Goal: Task Accomplishment & Management: Manage account settings

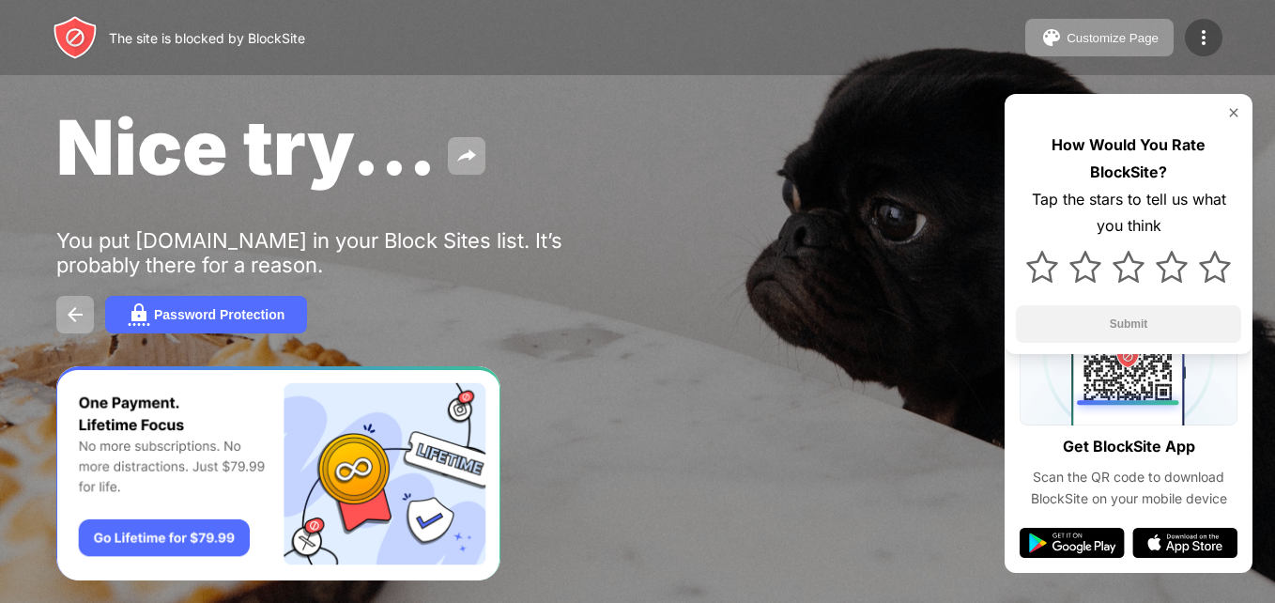
click at [1214, 33] on img at bounding box center [1203, 37] width 23 height 23
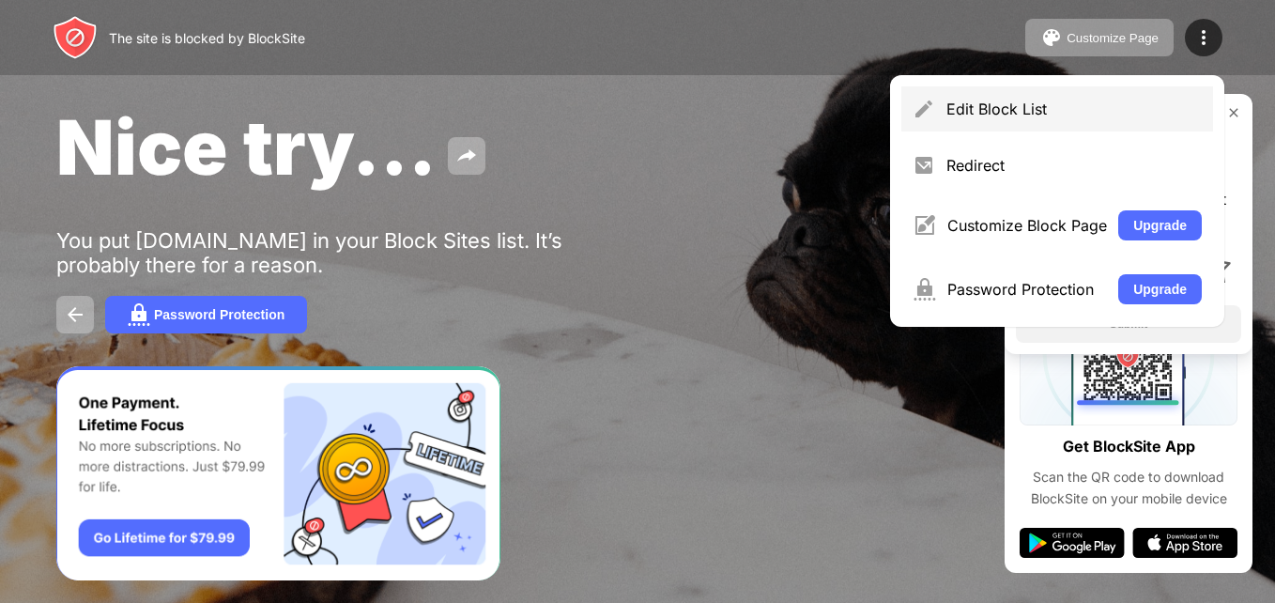
click at [965, 105] on div "Edit Block List" at bounding box center [1073, 109] width 255 height 19
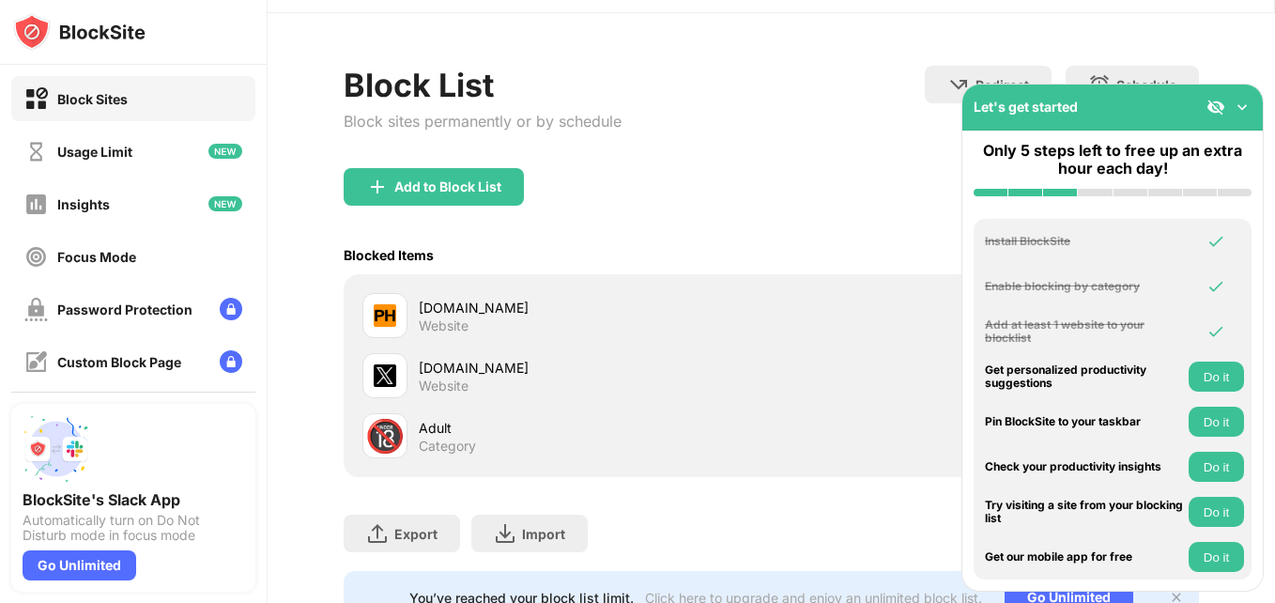
scroll to position [94, 0]
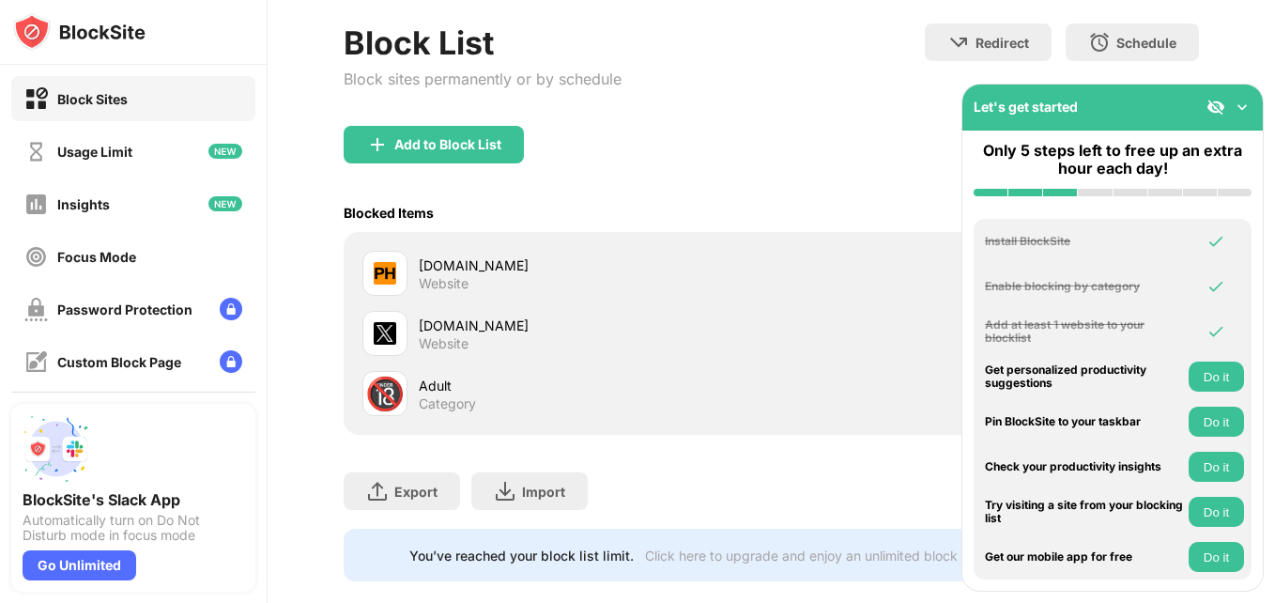
click at [1239, 107] on img at bounding box center [1241, 107] width 19 height 19
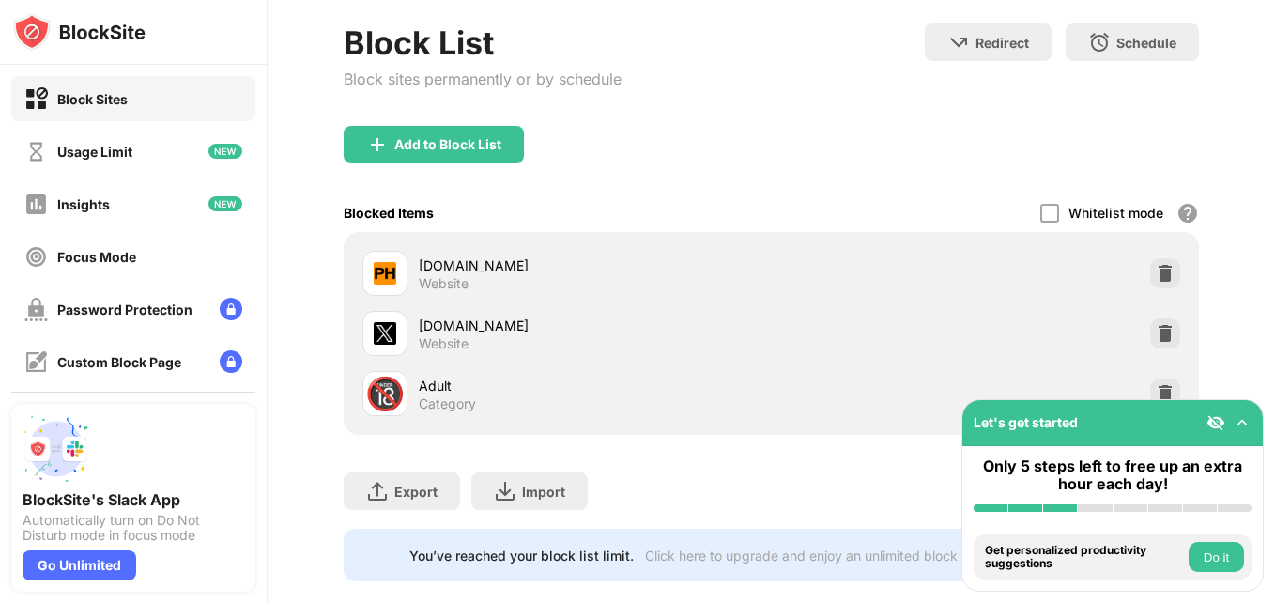
click at [1220, 426] on img at bounding box center [1215, 422] width 19 height 19
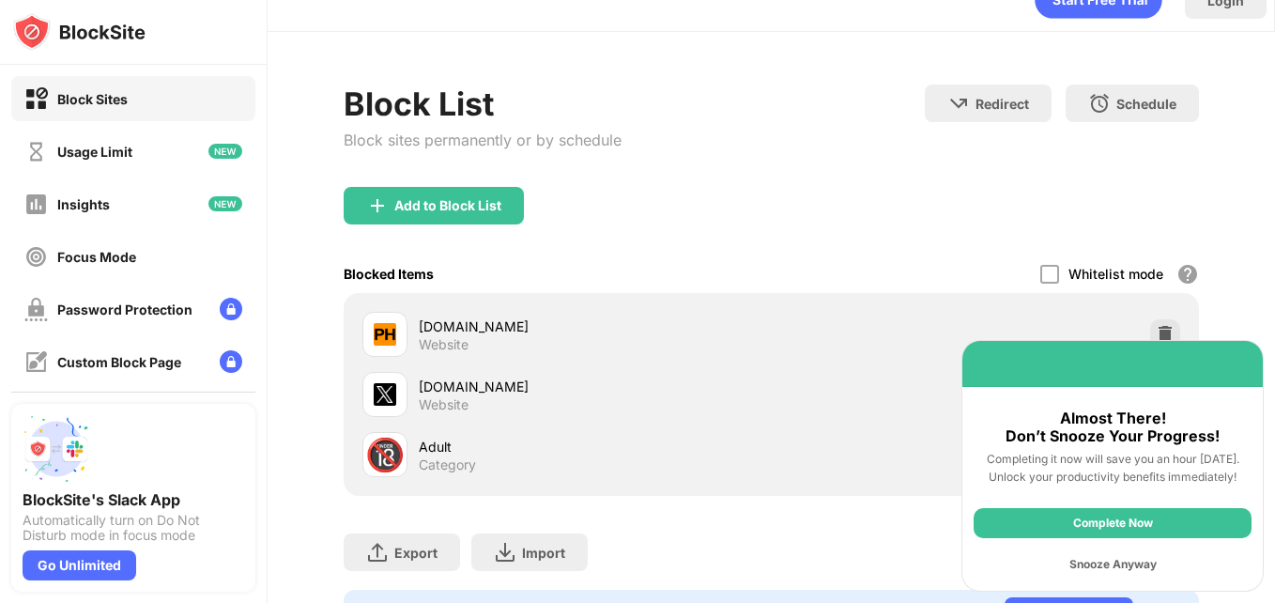
scroll to position [0, 0]
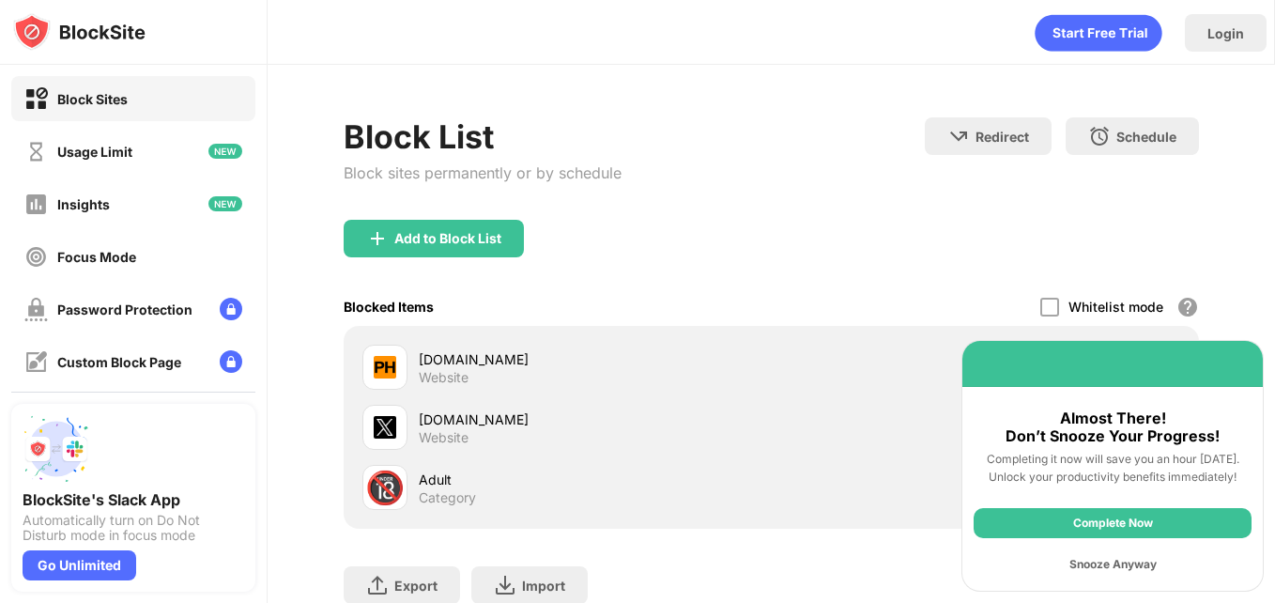
click at [97, 94] on div "Block Sites" at bounding box center [92, 99] width 70 height 16
click at [417, 242] on div "Add to Block List" at bounding box center [447, 238] width 107 height 15
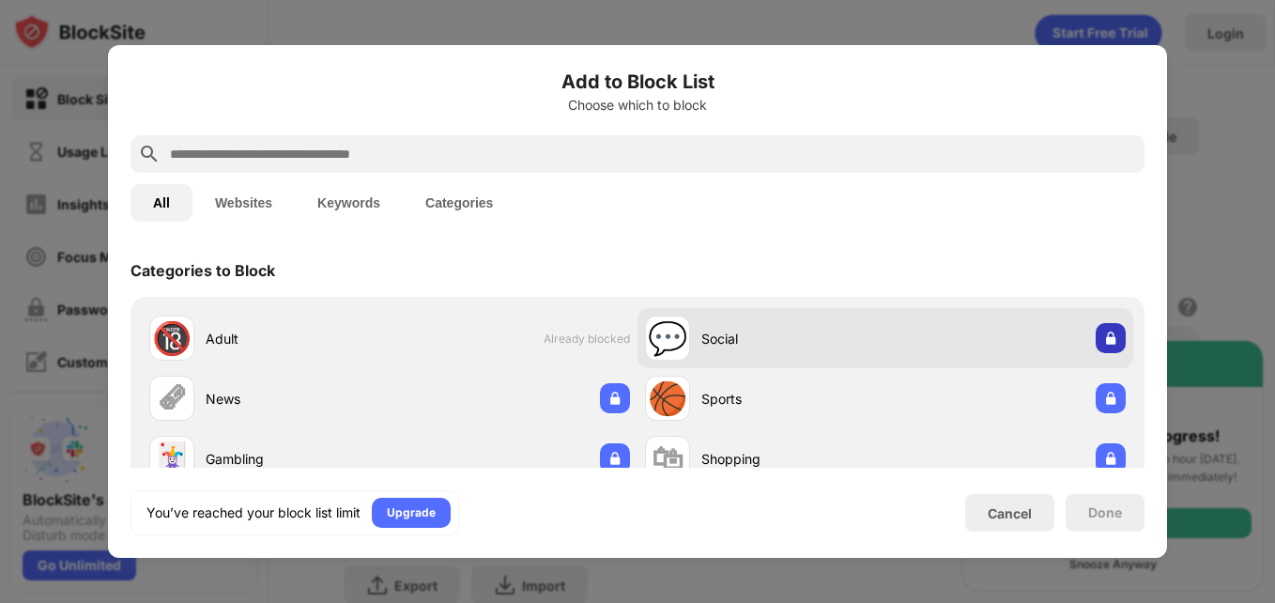
click at [1101, 338] on img at bounding box center [1110, 338] width 19 height 19
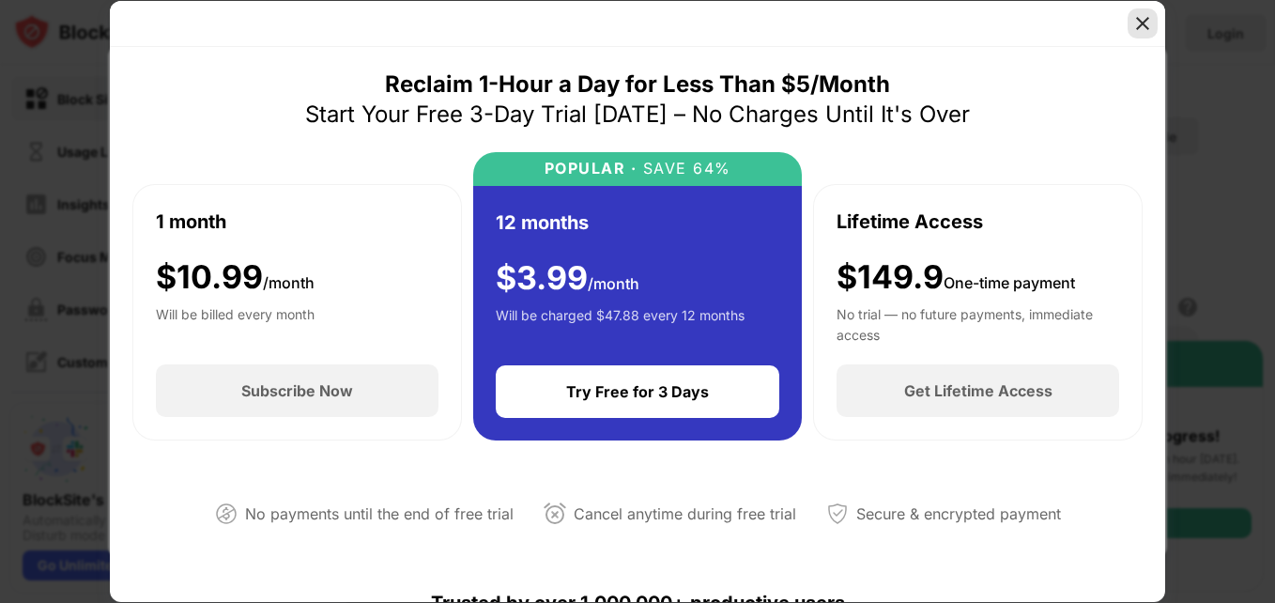
click at [1145, 20] on img at bounding box center [1142, 23] width 19 height 19
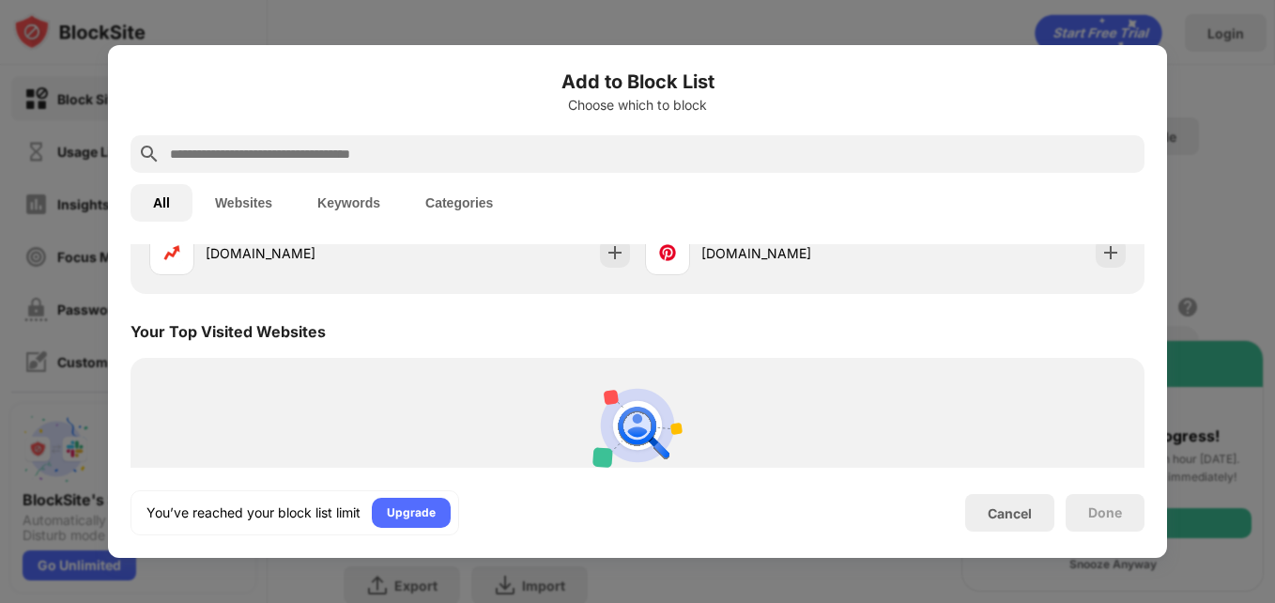
scroll to position [563, 0]
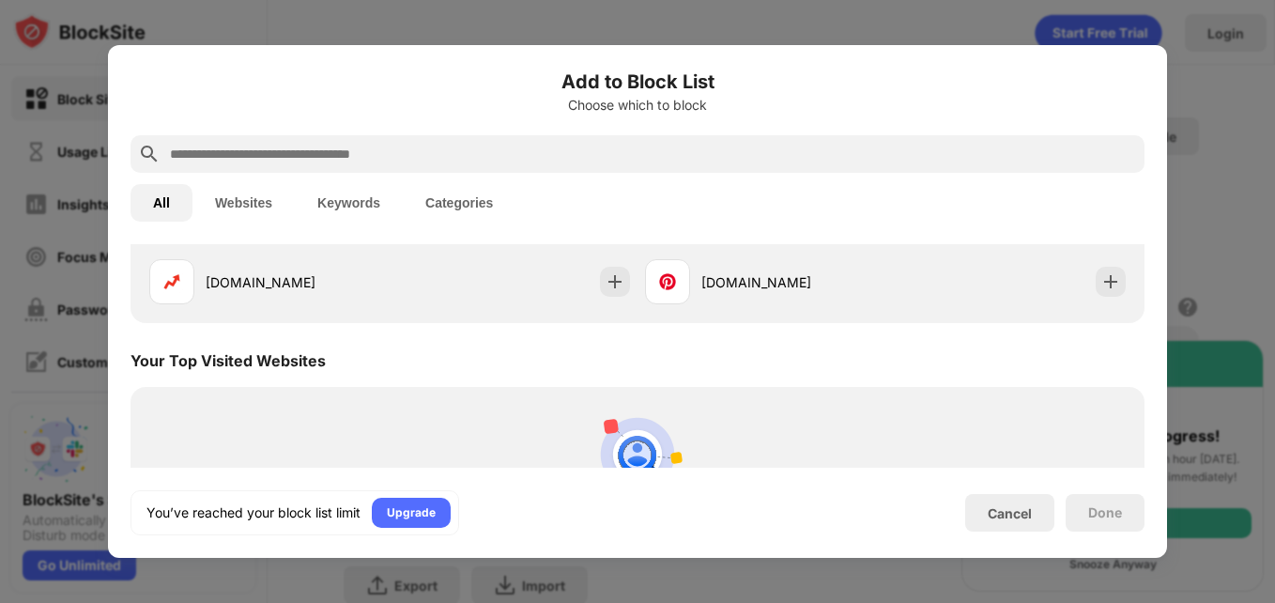
click at [1238, 172] on div at bounding box center [637, 301] width 1275 height 603
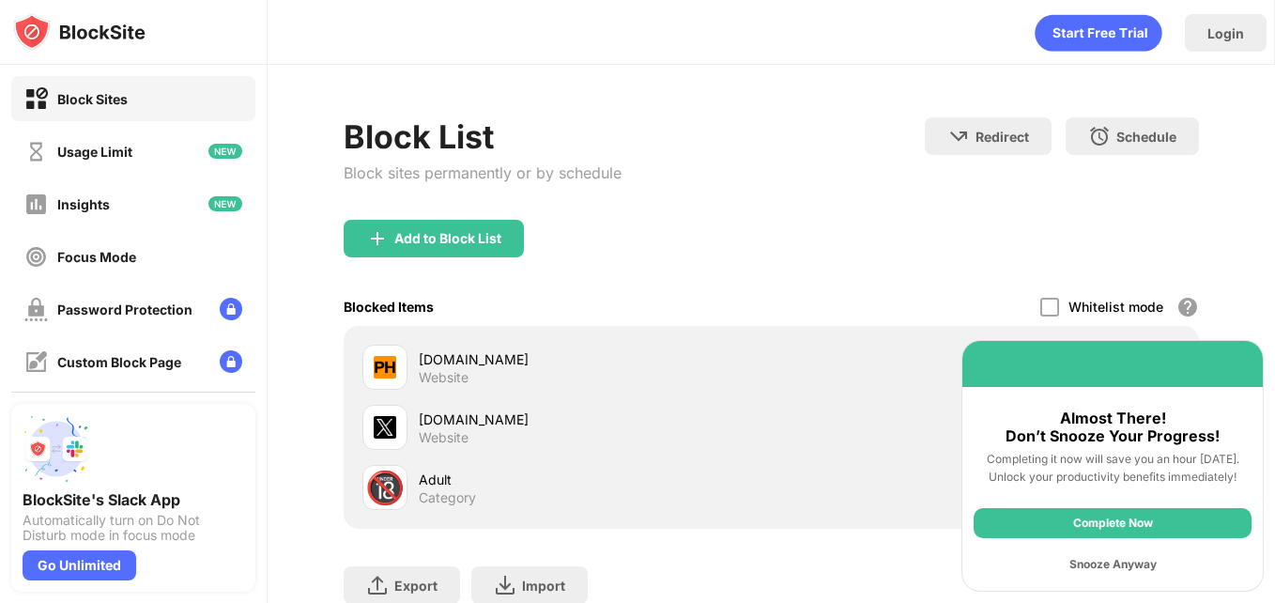
scroll to position [139, 0]
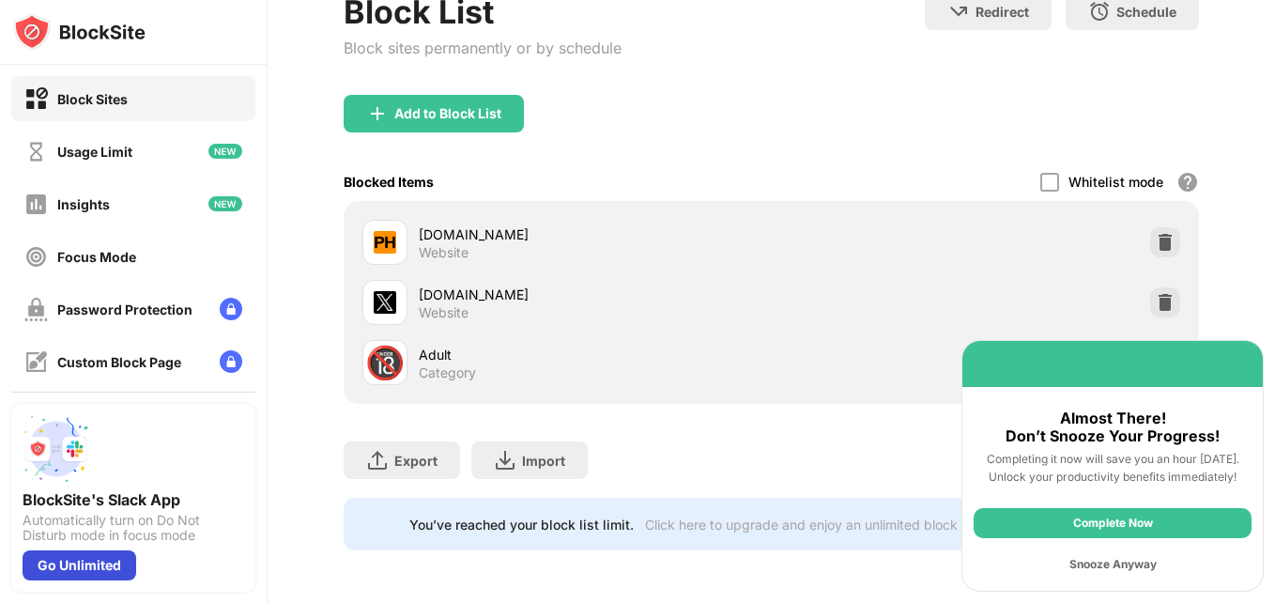
click at [70, 565] on div "Go Unlimited" at bounding box center [80, 565] width 114 height 30
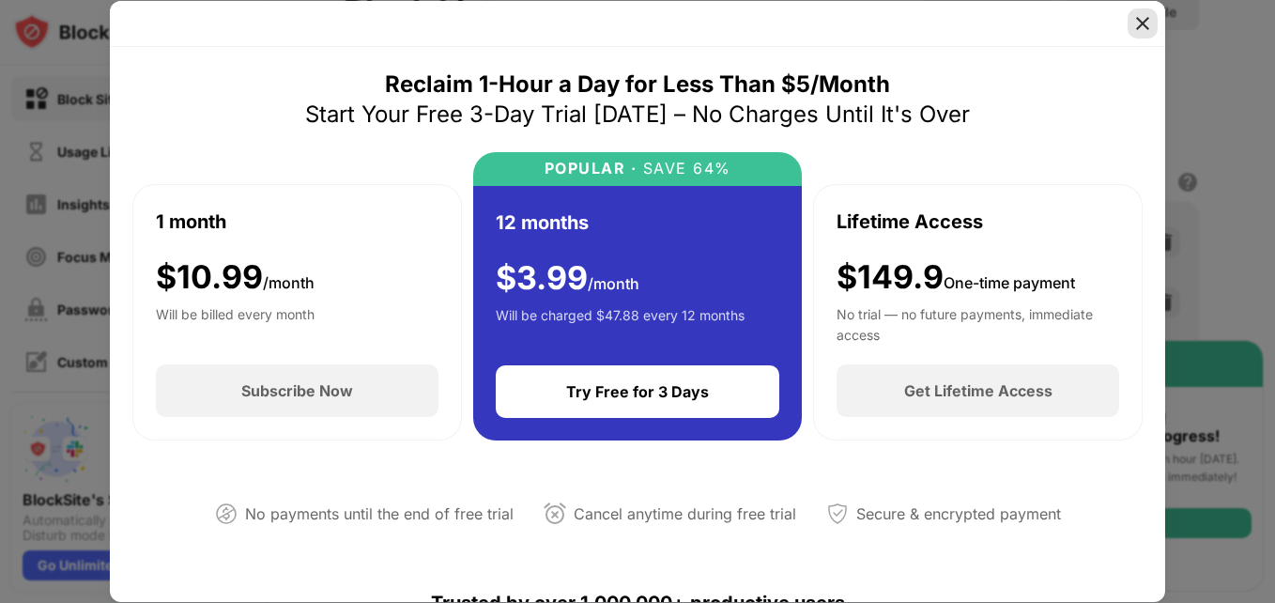
click at [1147, 23] on img at bounding box center [1142, 23] width 19 height 19
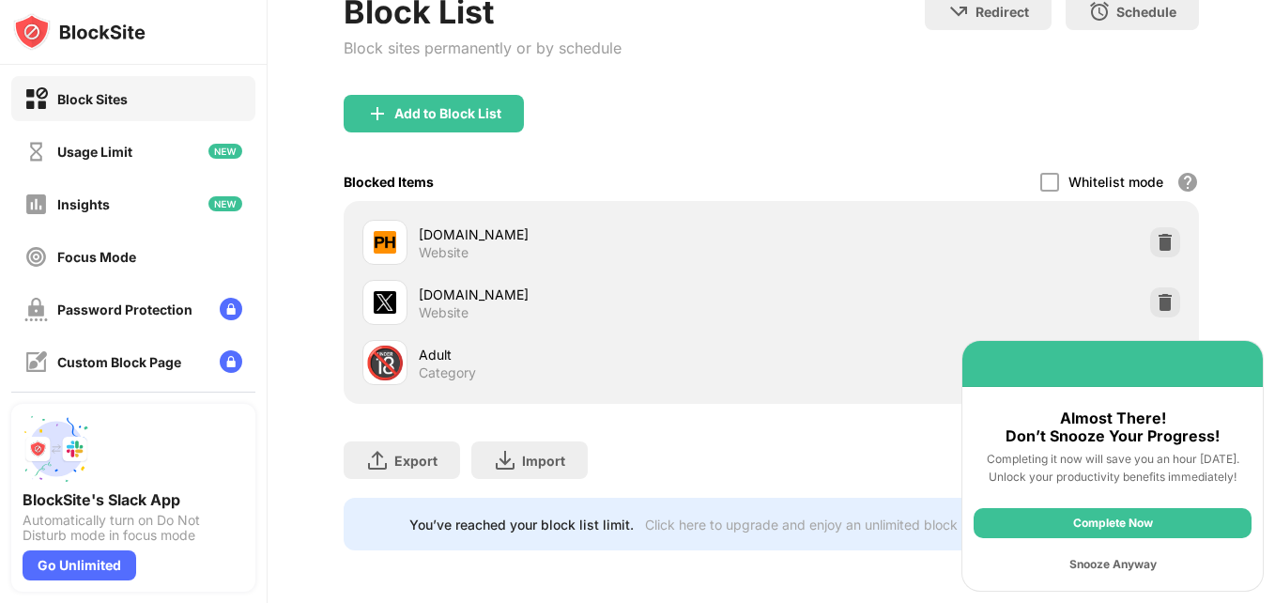
scroll to position [177, 0]
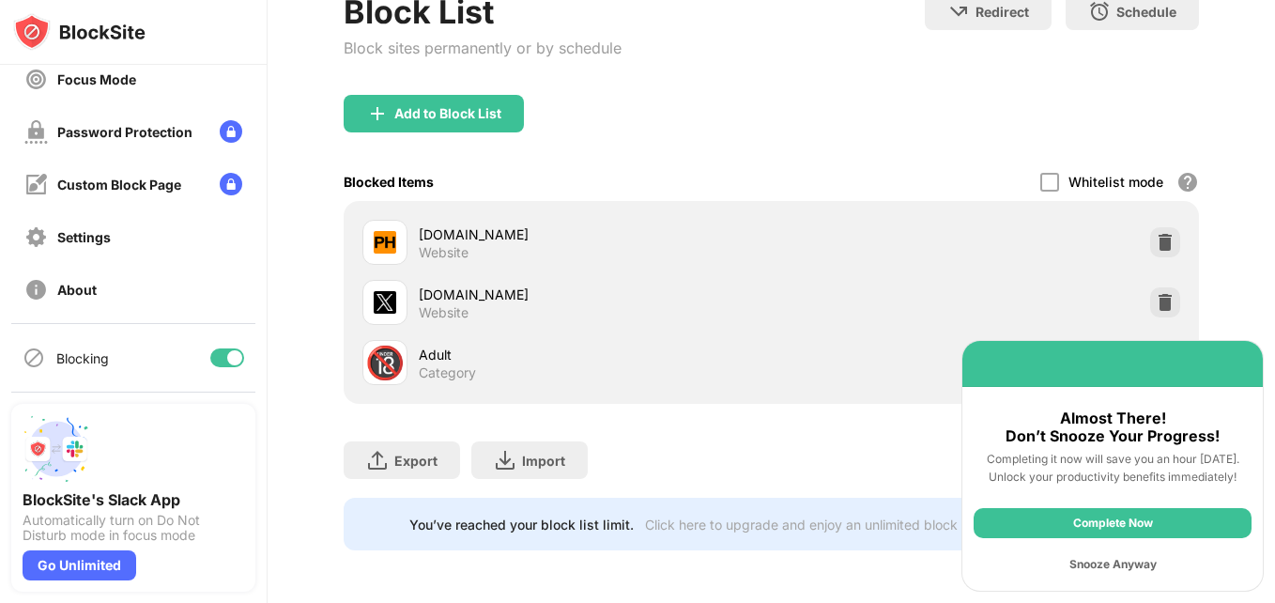
click at [210, 355] on div at bounding box center [227, 357] width 34 height 19
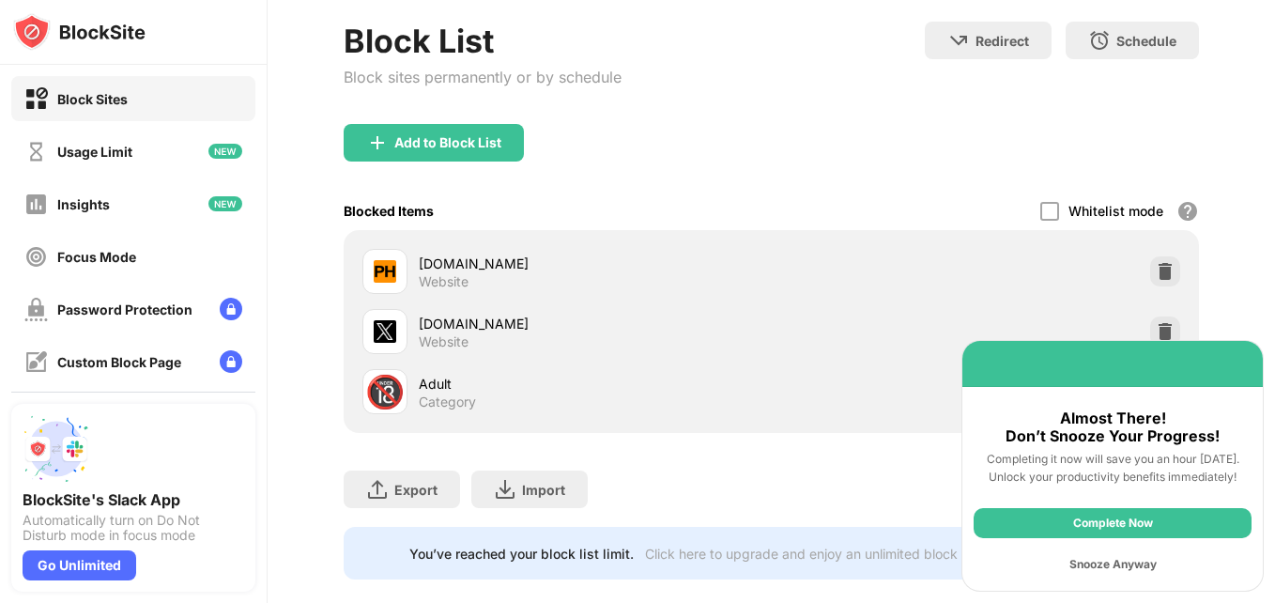
scroll to position [139, 0]
